Goal: Task Accomplishment & Management: Use online tool/utility

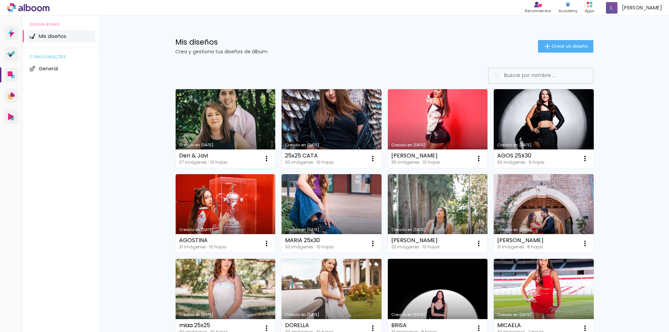
click at [246, 142] on link "Creado en [DATE]" at bounding box center [226, 128] width 100 height 79
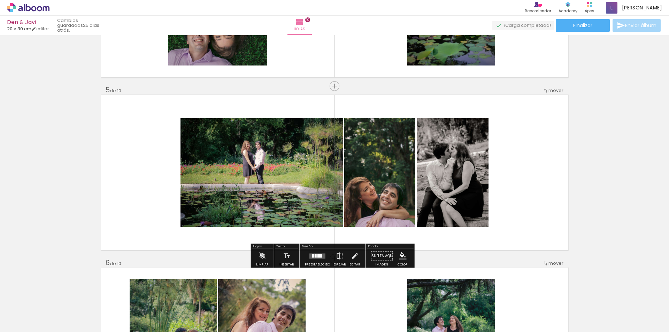
scroll to position [662, 0]
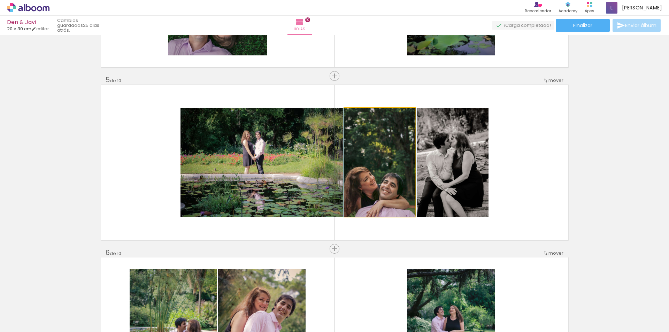
click at [406, 187] on quentale-photo at bounding box center [379, 162] width 71 height 109
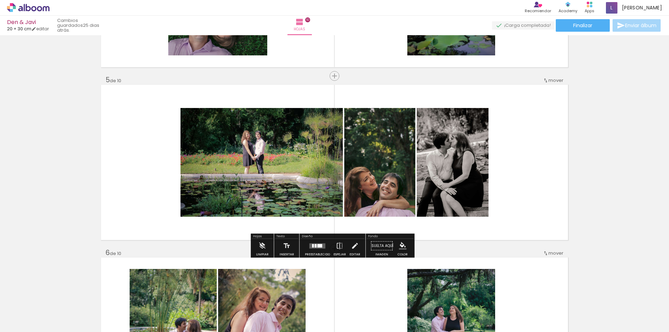
click at [370, 179] on quentale-photo at bounding box center [379, 162] width 71 height 109
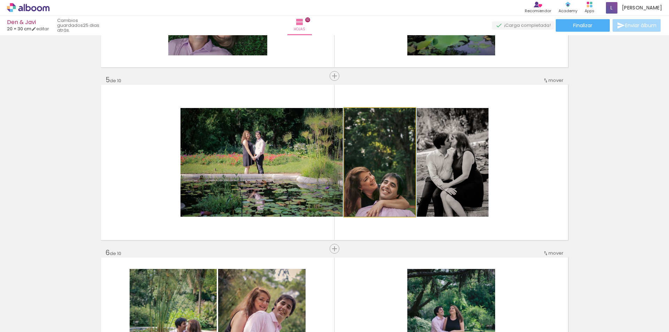
click at [373, 178] on quentale-photo at bounding box center [379, 162] width 71 height 109
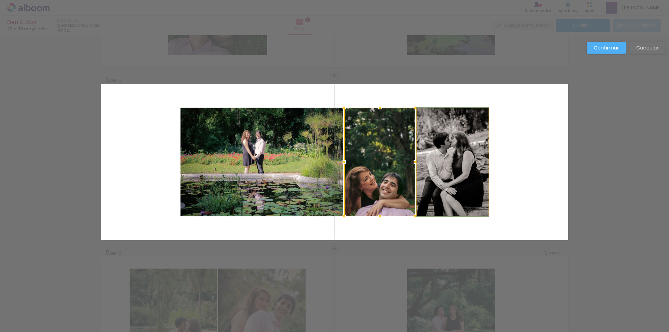
scroll to position [662, 0]
click at [440, 180] on quentale-photo at bounding box center [453, 161] width 72 height 109
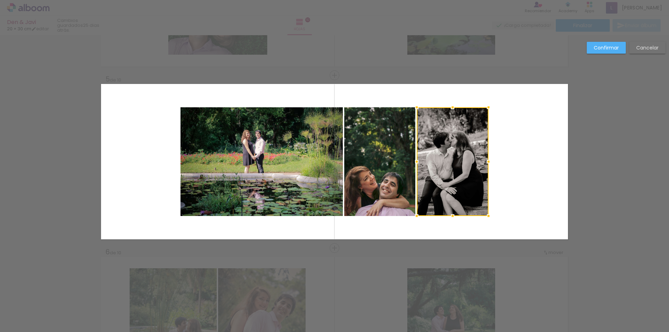
click at [440, 180] on div at bounding box center [453, 161] width 72 height 109
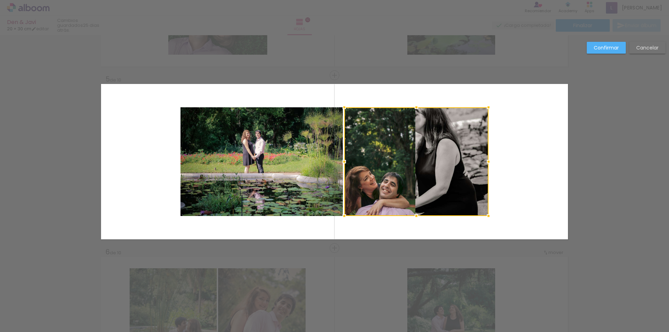
drag, startPoint x: 415, startPoint y: 161, endPoint x: 342, endPoint y: 155, distance: 72.7
click at [342, 155] on div at bounding box center [344, 162] width 14 height 14
click at [304, 155] on quentale-photo at bounding box center [261, 161] width 162 height 109
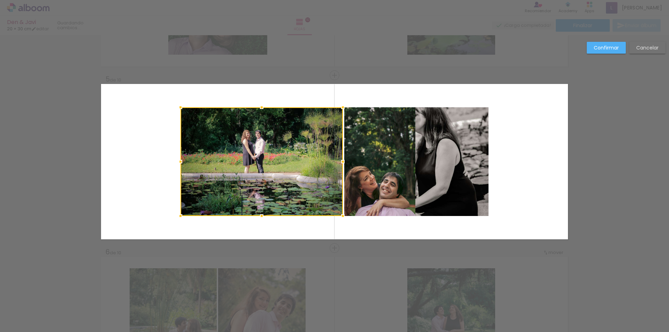
click at [374, 165] on quentale-photo at bounding box center [379, 161] width 71 height 109
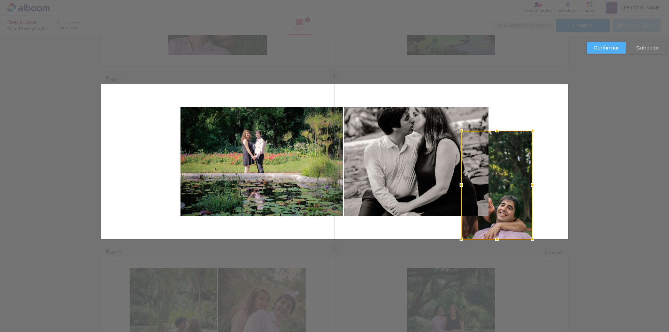
drag, startPoint x: 391, startPoint y: 170, endPoint x: 419, endPoint y: 179, distance: 30.1
click at [507, 202] on div at bounding box center [496, 185] width 71 height 109
click at [418, 172] on quentale-photo at bounding box center [416, 161] width 144 height 109
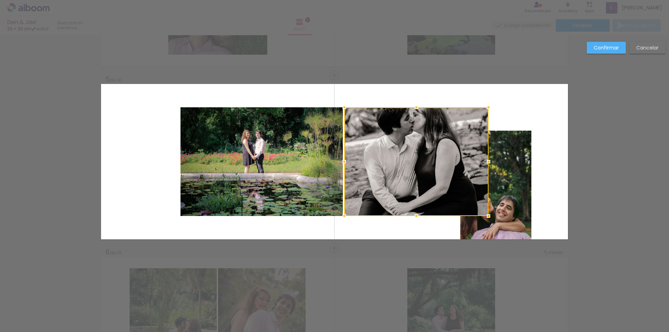
click at [418, 172] on div at bounding box center [416, 161] width 144 height 109
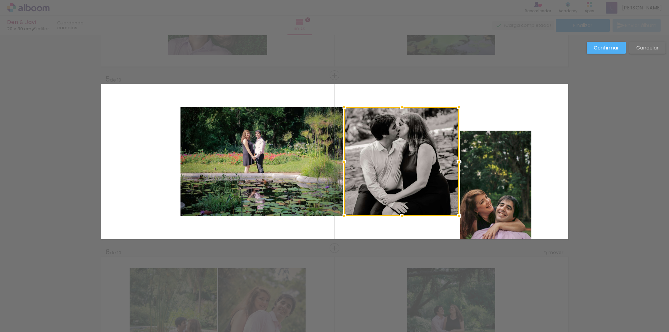
drag, startPoint x: 487, startPoint y: 162, endPoint x: 457, endPoint y: 168, distance: 30.3
click at [457, 168] on div at bounding box center [459, 162] width 14 height 14
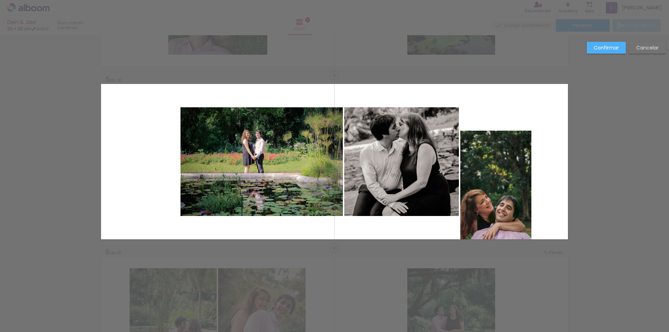
click at [509, 183] on quentale-photo at bounding box center [495, 185] width 71 height 109
click at [0, 0] on slot "Confirmar" at bounding box center [0, 0] width 0 height 0
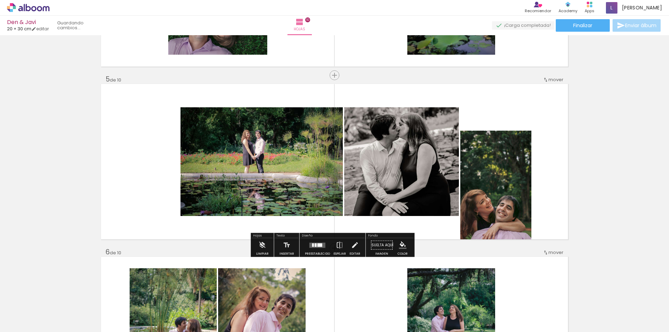
click at [494, 164] on quentale-photo at bounding box center [495, 185] width 71 height 109
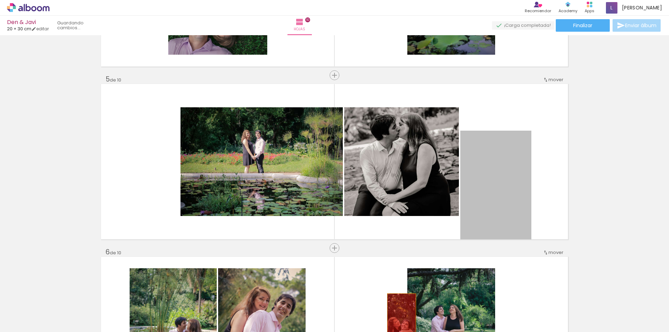
drag, startPoint x: 506, startPoint y: 189, endPoint x: 399, endPoint y: 315, distance: 165.8
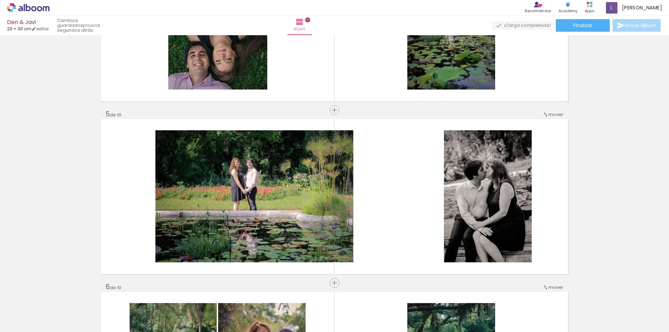
scroll to position [0, 444]
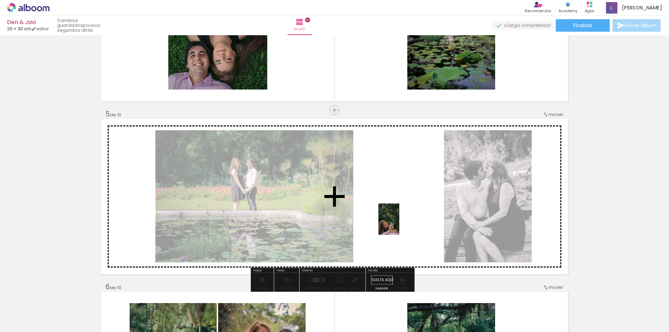
drag, startPoint x: 486, startPoint y: 251, endPoint x: 399, endPoint y: 224, distance: 91.2
click at [399, 224] on quentale-workspace at bounding box center [334, 166] width 669 height 332
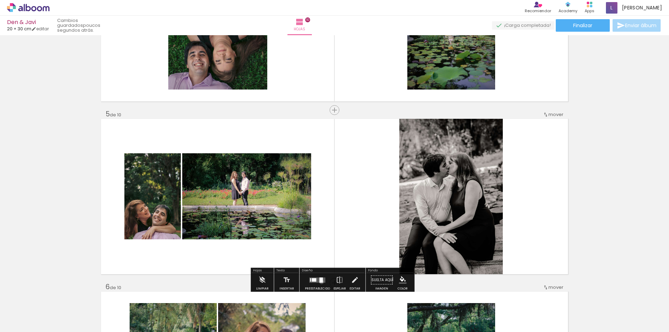
click at [320, 282] on div at bounding box center [320, 279] width 3 height 5
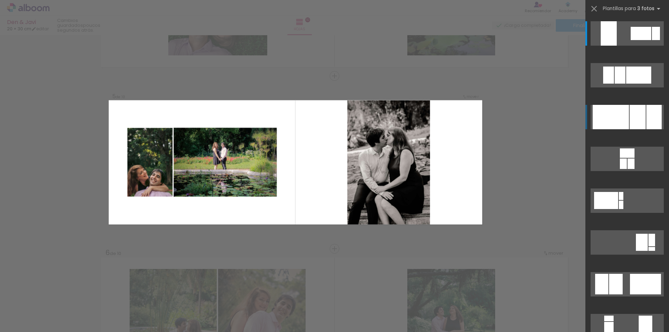
scroll to position [662, 0]
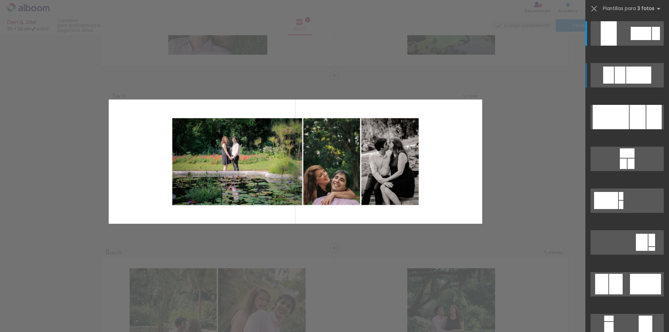
click at [630, 40] on div at bounding box center [640, 33] width 21 height 13
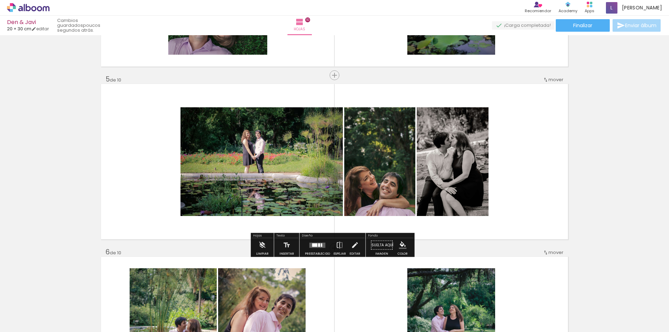
click at [594, 179] on div "Insertar hoja 1 de 10 Insertar hoja 2 de 10 Insertar hoja 3 de 10 Insertar hoja…" at bounding box center [334, 325] width 669 height 1901
click at [281, 183] on quentale-photo at bounding box center [261, 161] width 162 height 109
click at [371, 178] on quentale-photo at bounding box center [379, 161] width 71 height 109
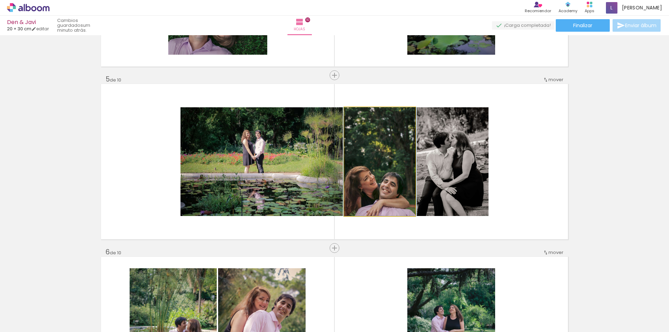
click at [374, 175] on quentale-photo at bounding box center [379, 161] width 71 height 109
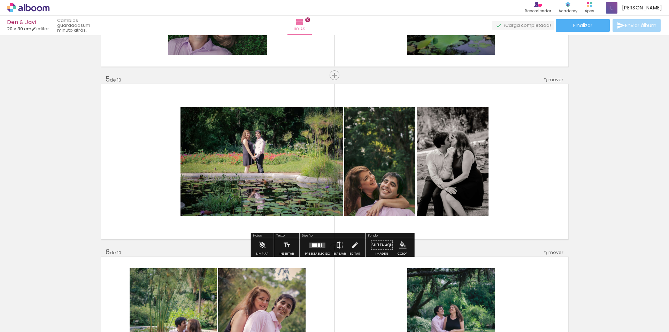
click at [449, 173] on quentale-photo at bounding box center [453, 161] width 72 height 109
click at [452, 171] on quentale-photo at bounding box center [453, 161] width 72 height 109
click at [278, 172] on quentale-photo at bounding box center [261, 161] width 162 height 109
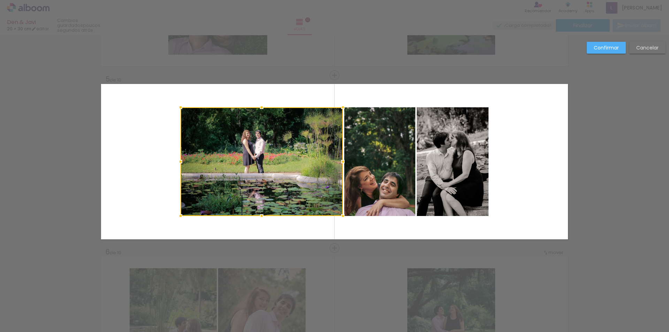
click at [278, 172] on div at bounding box center [261, 161] width 162 height 109
click at [288, 167] on div at bounding box center [261, 161] width 162 height 109
click at [0, 0] on slot "Cancelar" at bounding box center [0, 0] width 0 height 0
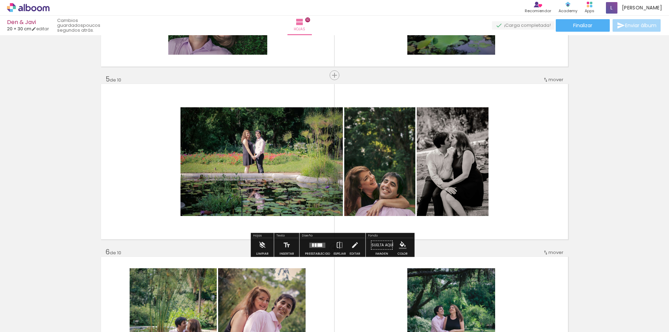
click at [271, 178] on quentale-photo at bounding box center [261, 161] width 162 height 109
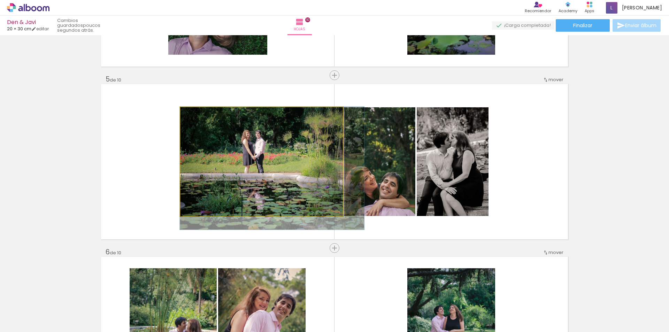
click at [271, 178] on quentale-photo at bounding box center [261, 161] width 162 height 109
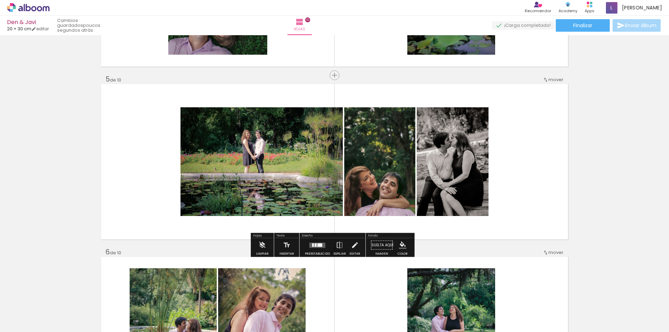
click at [613, 191] on div "Insertar hoja 1 de 10 Insertar hoja 2 de 10 Insertar hoja 3 de 10 Insertar hoja…" at bounding box center [334, 325] width 669 height 1901
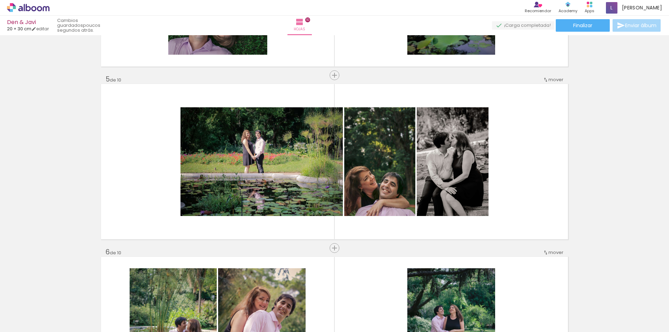
click at [595, 192] on div "Insertar hoja 1 de 10 Insertar hoja 2 de 10 Insertar hoja 3 de 10 Insertar hoja…" at bounding box center [334, 325] width 669 height 1901
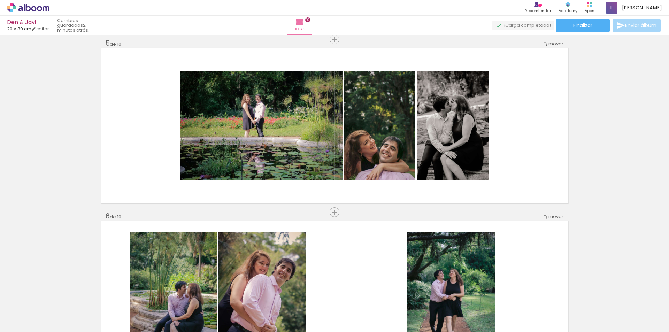
scroll to position [699, 0]
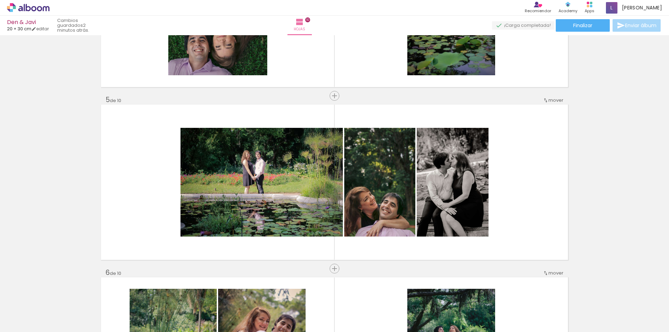
scroll to position [629, 0]
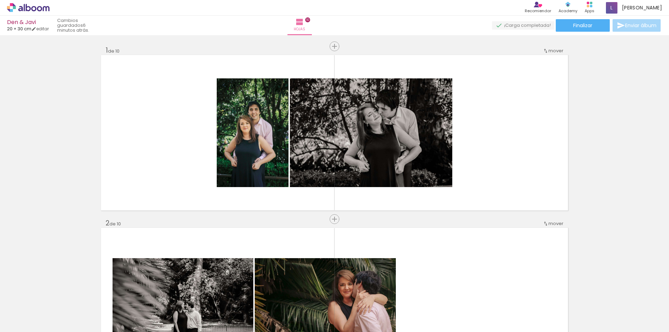
scroll to position [0, 0]
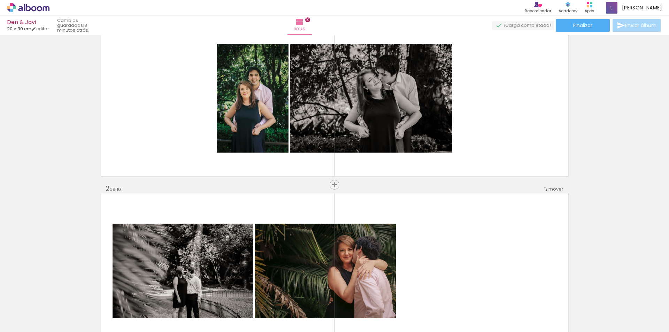
scroll to position [0, 0]
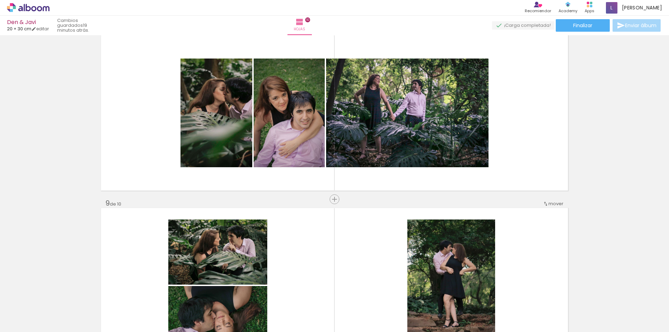
scroll to position [1323, 0]
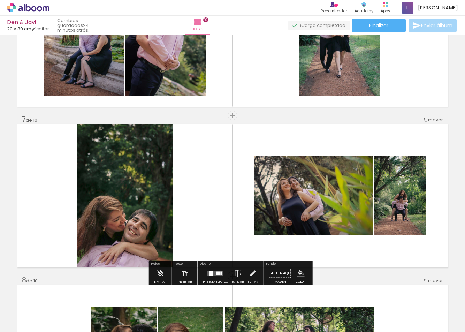
scroll to position [906, 0]
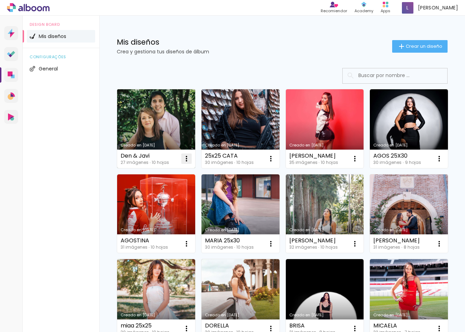
click at [185, 160] on iron-icon at bounding box center [186, 158] width 8 height 8
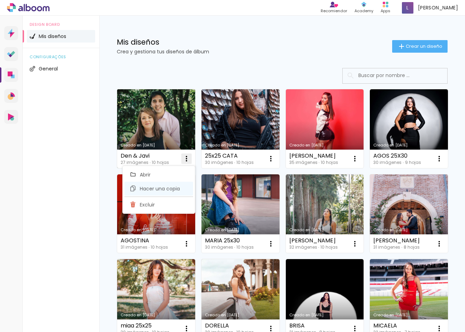
click at [180, 190] on span "Hacer una copia" at bounding box center [160, 188] width 40 height 5
type input "Cópia de Den & Javi"
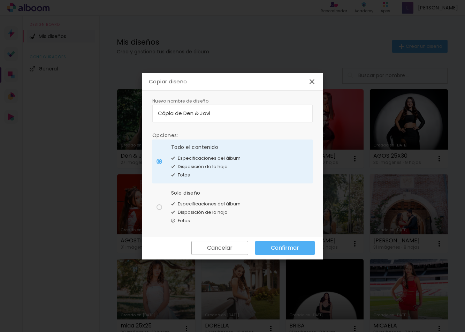
click at [231, 112] on input "Cópia de Den & Javi" at bounding box center [232, 113] width 149 height 8
click at [157, 164] on div at bounding box center [159, 161] width 6 height 6
type paper-radio-button "on"
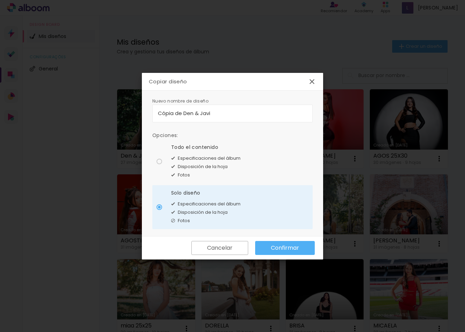
click at [155, 163] on paper-radio-button "Todo el contenido Especificaciones del álbum Disposición de la hoja Fotos" at bounding box center [232, 161] width 160 height 44
type paper-radio-button "on"
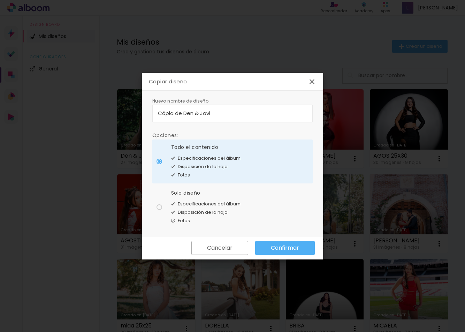
click at [243, 117] on div at bounding box center [232, 117] width 149 height 1
click at [164, 112] on input "Cópia de Den & Javi" at bounding box center [232, 113] width 149 height 8
click at [186, 110] on input "Den & Javi V2" at bounding box center [232, 113] width 149 height 8
type input "Den & Javi - V2"
type paper-input "Den & Javi - V2"
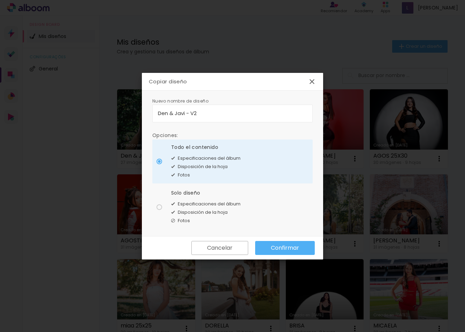
click at [0, 0] on slot "Confirmar" at bounding box center [0, 0] width 0 height 0
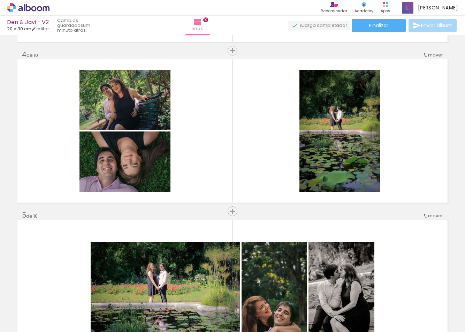
scroll to position [488, 0]
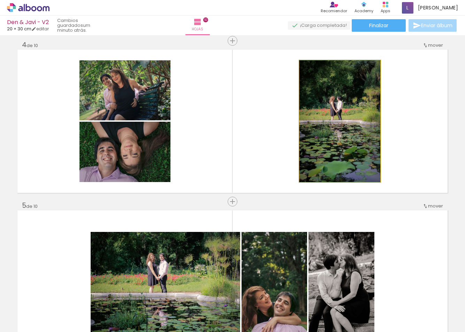
drag, startPoint x: 348, startPoint y: 119, endPoint x: 344, endPoint y: 126, distance: 8.3
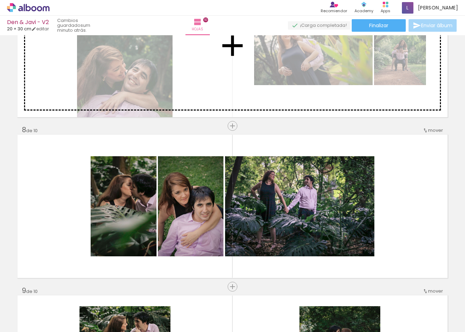
scroll to position [1057, 0]
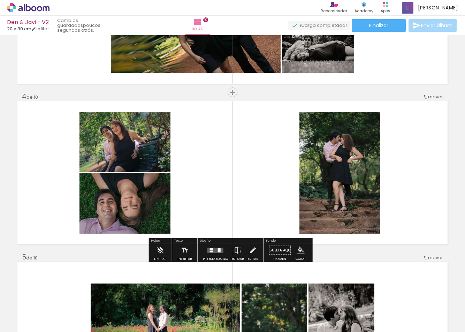
scroll to position [453, 0]
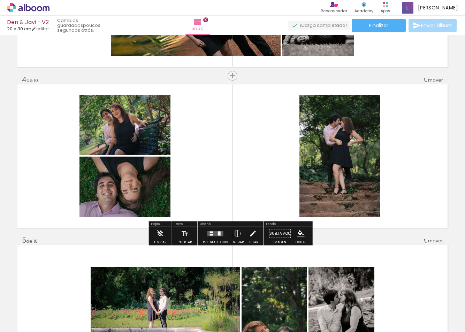
click at [361, 175] on quentale-photo at bounding box center [339, 156] width 81 height 122
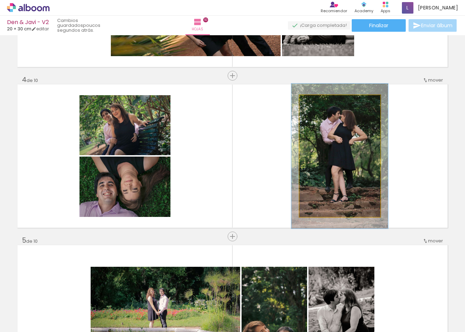
drag, startPoint x: 316, startPoint y: 103, endPoint x: 321, endPoint y: 103, distance: 4.5
type paper-slider "119"
click at [321, 103] on div at bounding box center [320, 102] width 11 height 11
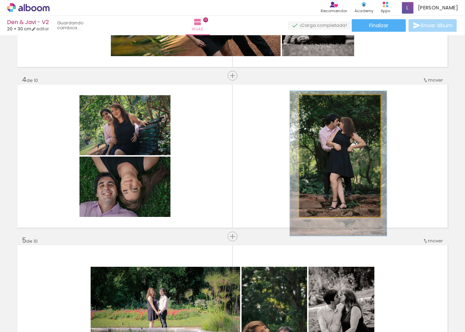
drag, startPoint x: 330, startPoint y: 154, endPoint x: 328, endPoint y: 161, distance: 7.2
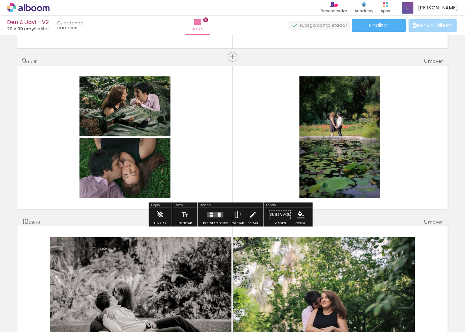
scroll to position [1289, 0]
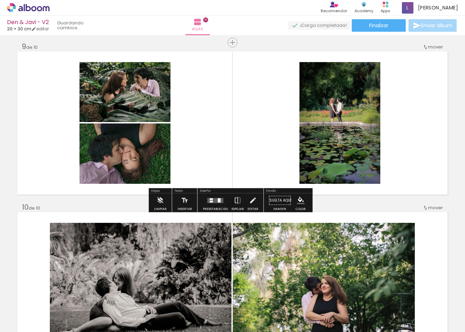
click at [351, 152] on quentale-photo at bounding box center [339, 123] width 81 height 122
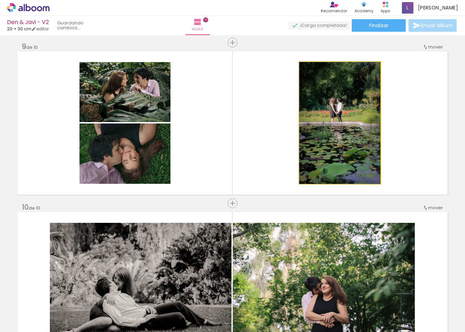
click at [351, 152] on quentale-photo at bounding box center [339, 123] width 81 height 122
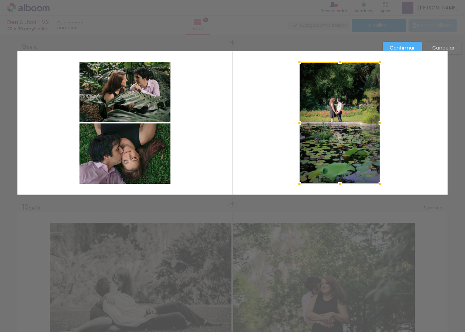
scroll to position [1250, 0]
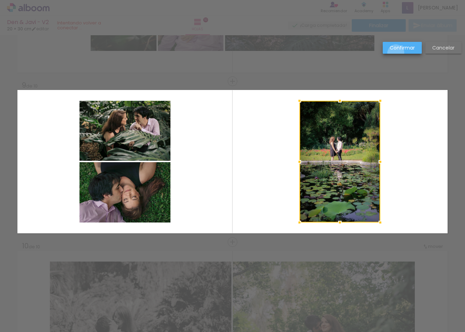
click at [396, 53] on paper-button "Confirmar" at bounding box center [401, 48] width 39 height 12
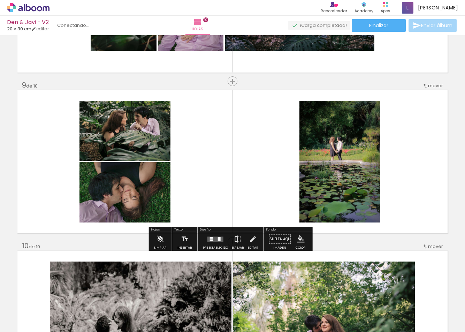
click at [319, 156] on quentale-photo at bounding box center [339, 162] width 81 height 122
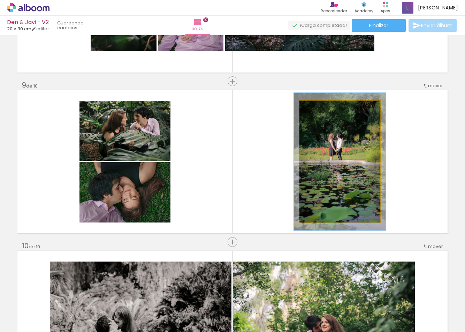
click at [319, 108] on div at bounding box center [318, 107] width 11 height 11
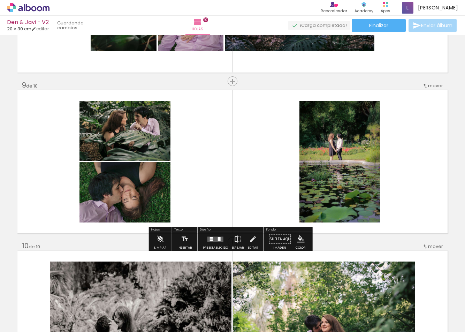
click at [0, 0] on p "Designbox necesita ser recargado. No te preocupes, tu diseño está guardado. Env…" at bounding box center [0, 0] width 0 height 0
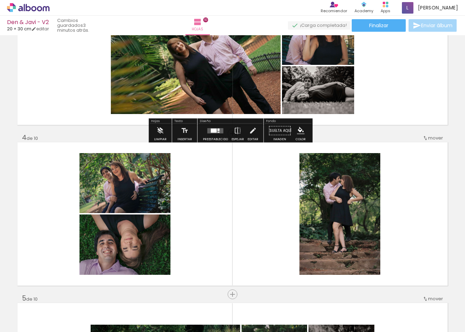
scroll to position [453, 0]
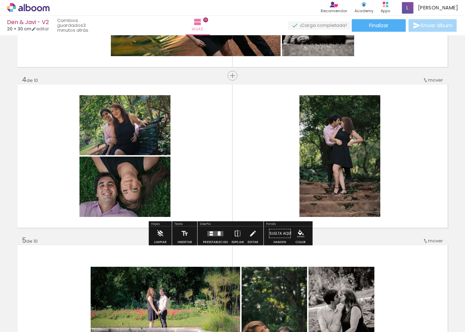
click at [228, 188] on quentale-layouter at bounding box center [232, 155] width 430 height 143
click at [218, 234] on div at bounding box center [219, 233] width 3 height 4
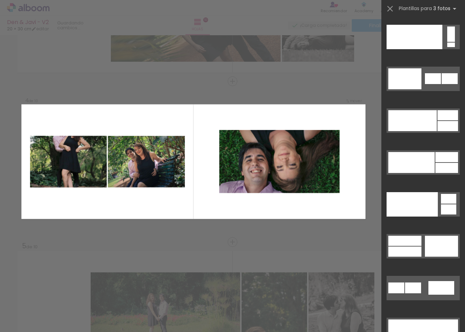
scroll to position [8796, 0]
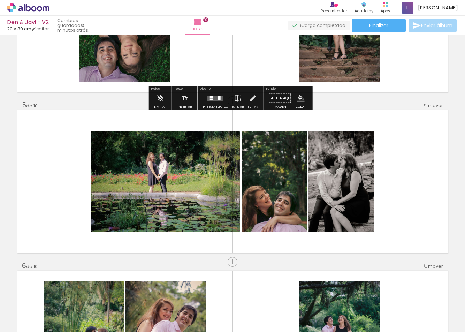
scroll to position [587, 0]
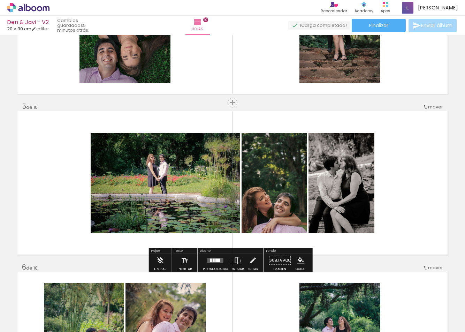
click at [283, 205] on quentale-photo at bounding box center [273, 183] width 65 height 100
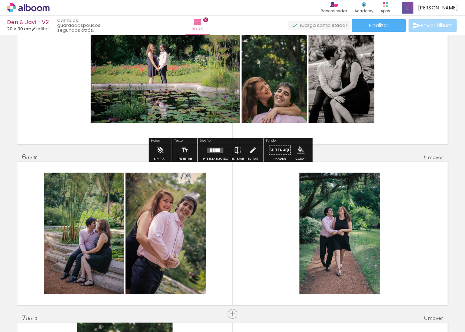
scroll to position [726, 0]
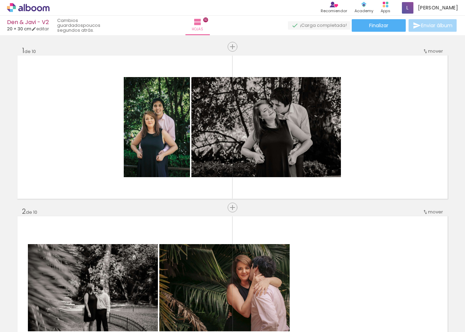
scroll to position [8796, 0]
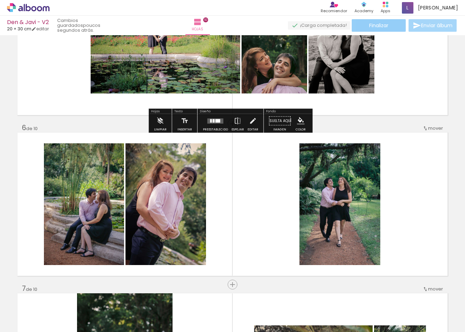
click at [372, 28] on span "Finalizar" at bounding box center [378, 25] width 19 height 5
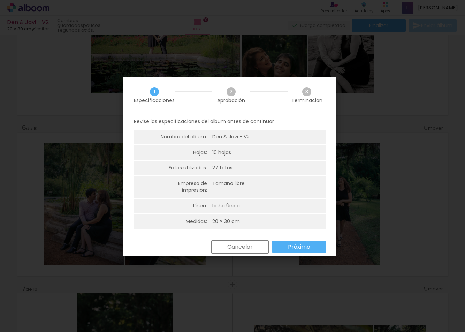
click at [0, 0] on slot "Próximo" at bounding box center [0, 0] width 0 height 0
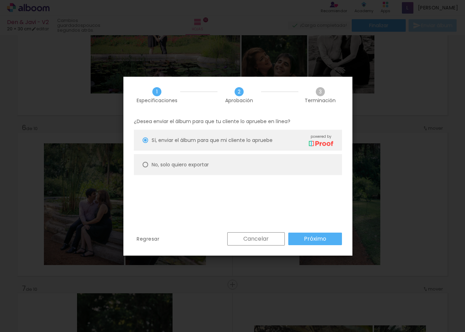
click at [0, 0] on slot "No, solo quiero exportar" at bounding box center [0, 0] width 0 height 0
type paper-radio-button "on"
click at [330, 241] on paper-button "Próximo" at bounding box center [315, 238] width 54 height 13
type input "Alta, 300 DPI"
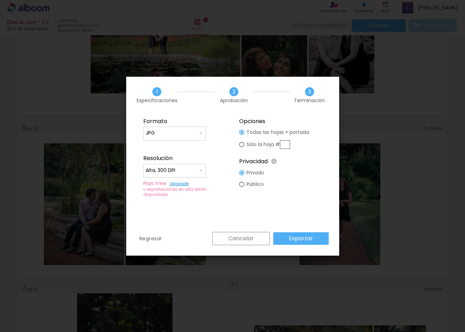
click at [0, 0] on slot "Exportar" at bounding box center [0, 0] width 0 height 0
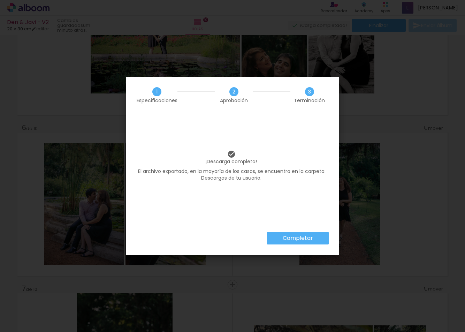
click at [0, 0] on slot "Completar" at bounding box center [0, 0] width 0 height 0
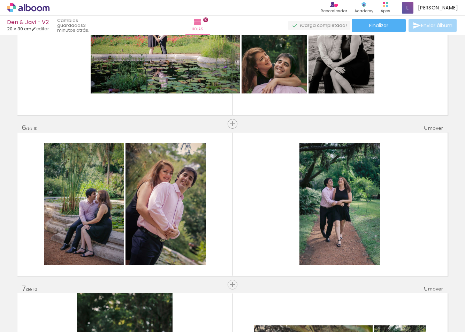
scroll to position [8796, 0]
